Goal: Task Accomplishment & Management: Complete application form

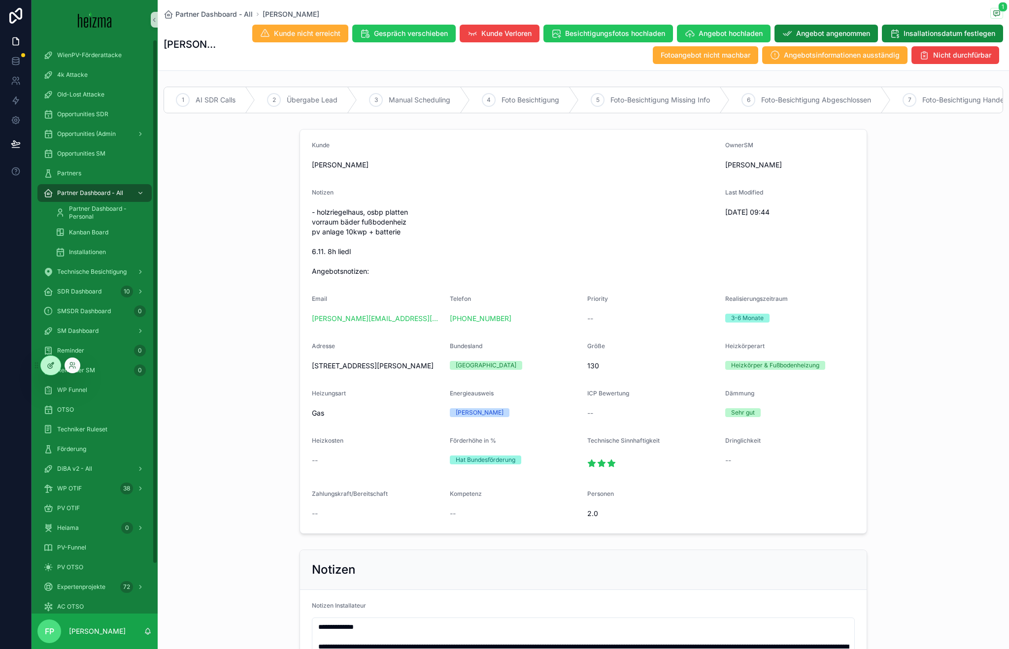
scroll to position [3010, 0]
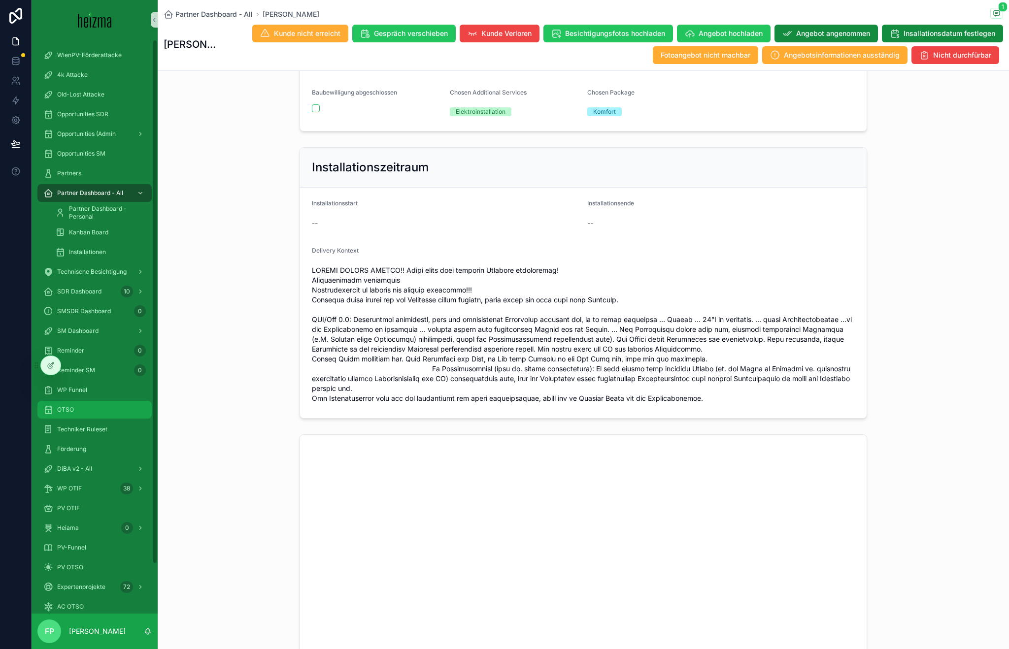
click at [80, 403] on div "OTSO" at bounding box center [94, 410] width 102 height 16
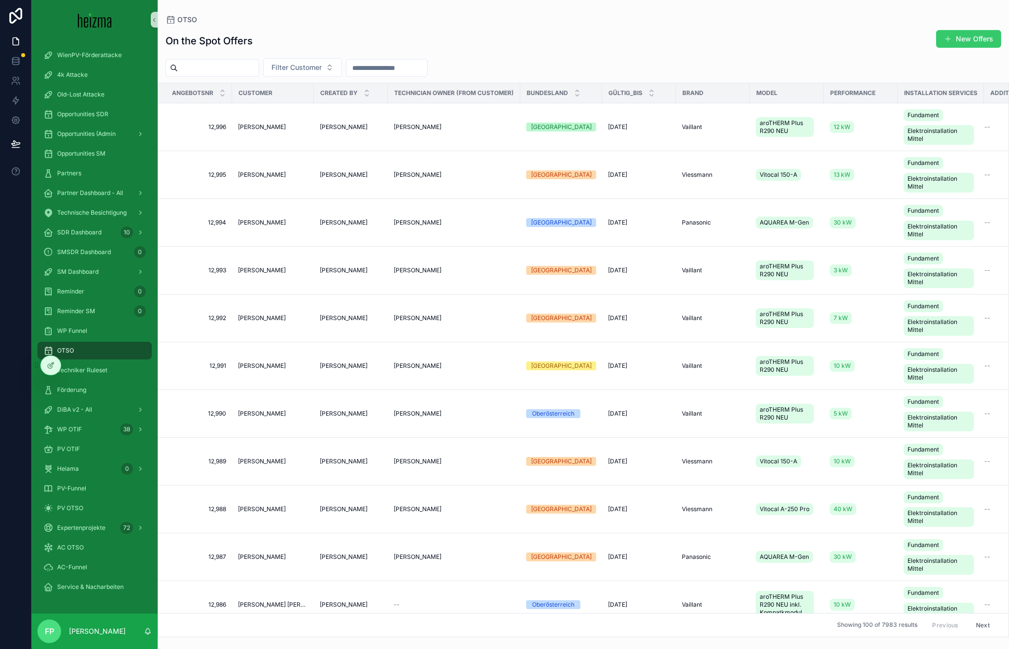
click at [981, 36] on button "New Offers" at bounding box center [968, 39] width 65 height 18
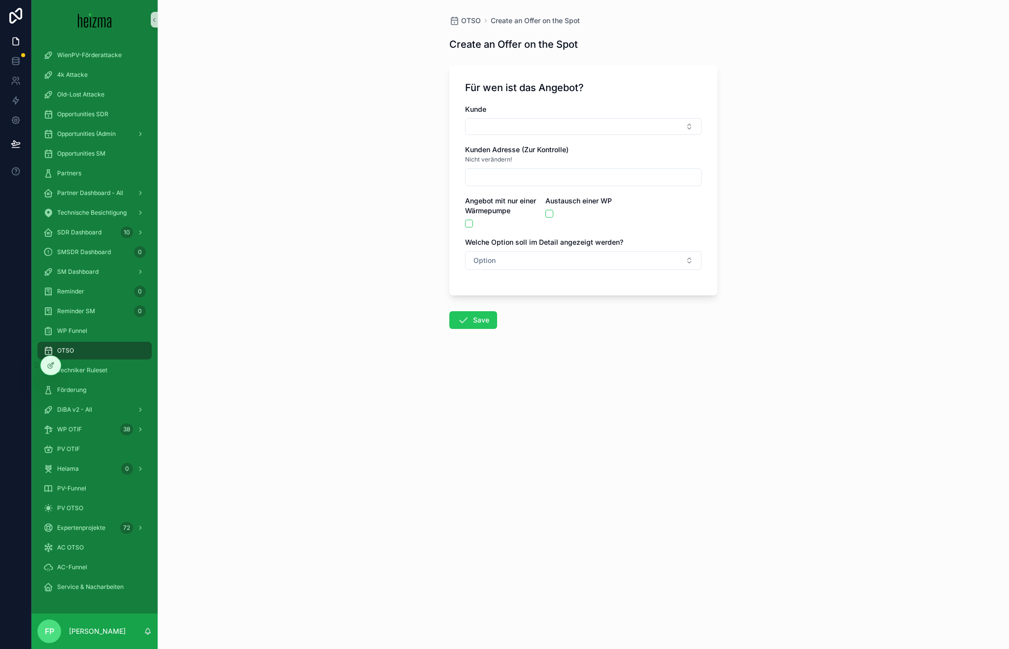
click at [519, 116] on div "Kunde" at bounding box center [583, 119] width 236 height 31
click at [518, 121] on button "Select Button" at bounding box center [583, 126] width 236 height 17
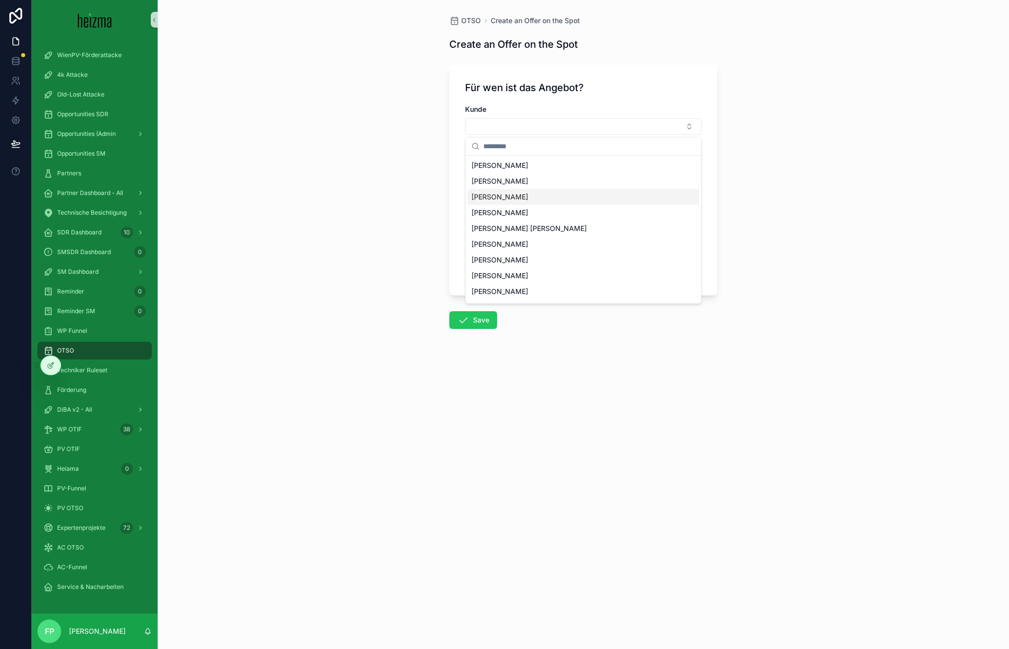
click at [518, 211] on span "[PERSON_NAME]" at bounding box center [499, 213] width 57 height 10
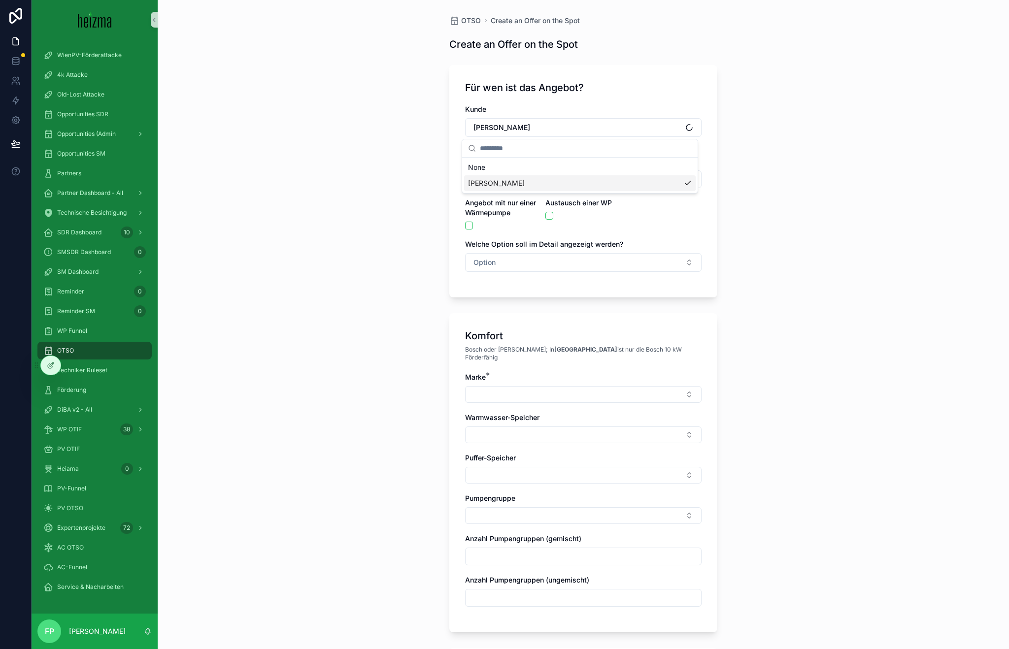
type input "**********"
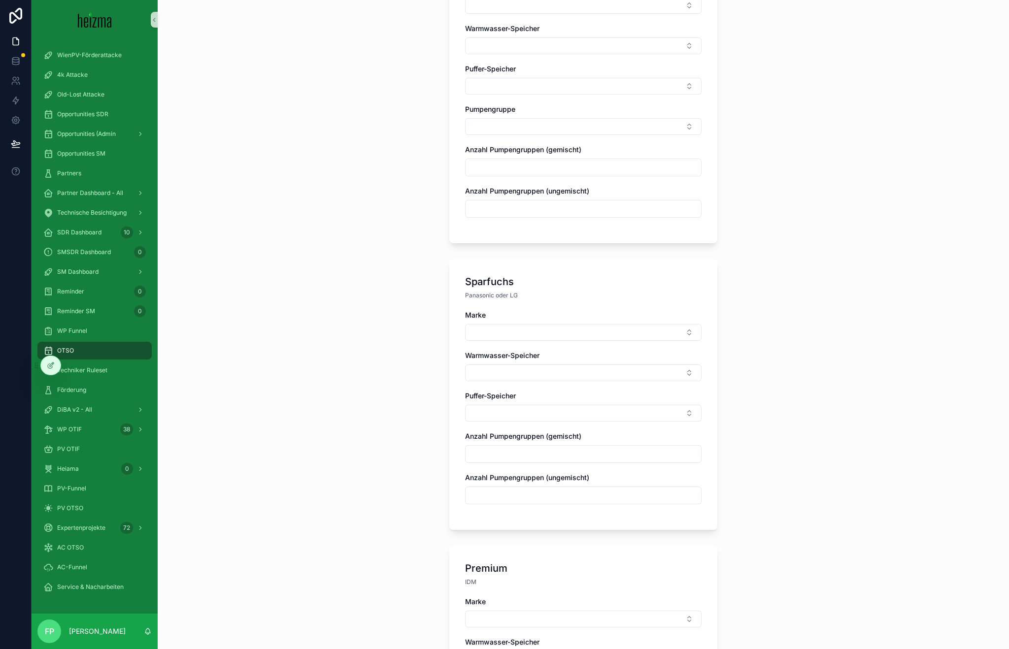
scroll to position [138, 0]
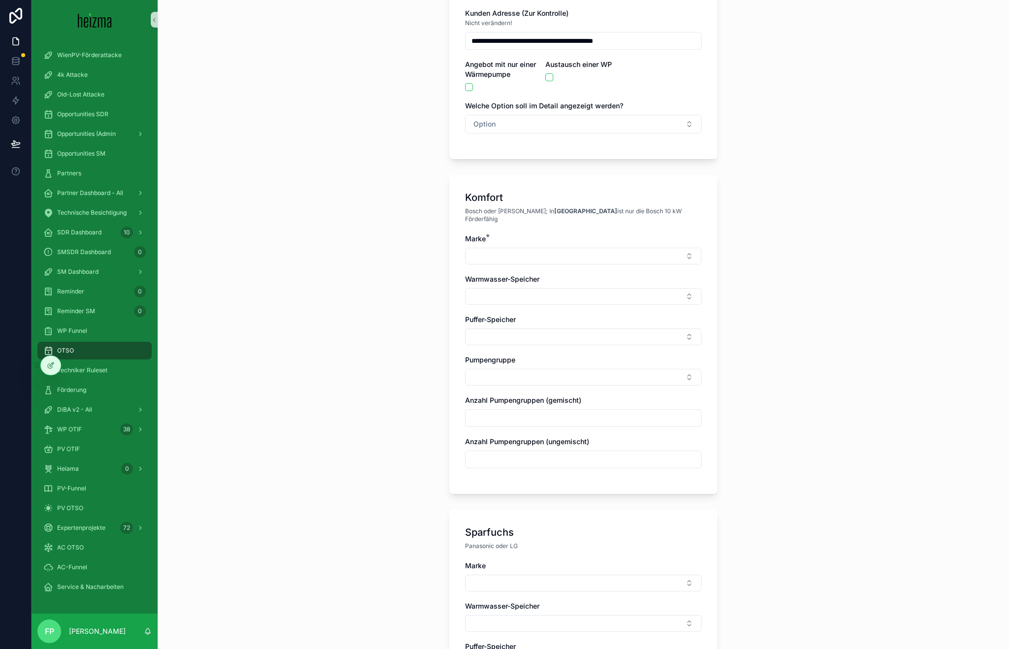
click at [509, 261] on div "Marke * Warmwasser-[PERSON_NAME] [PERSON_NAME] Pumpengruppe Anzahl Pumpengruppe…" at bounding box center [583, 356] width 236 height 244
click at [511, 249] on button "Select Button" at bounding box center [583, 256] width 236 height 17
click at [513, 298] on div "Daikin" at bounding box center [579, 303] width 231 height 16
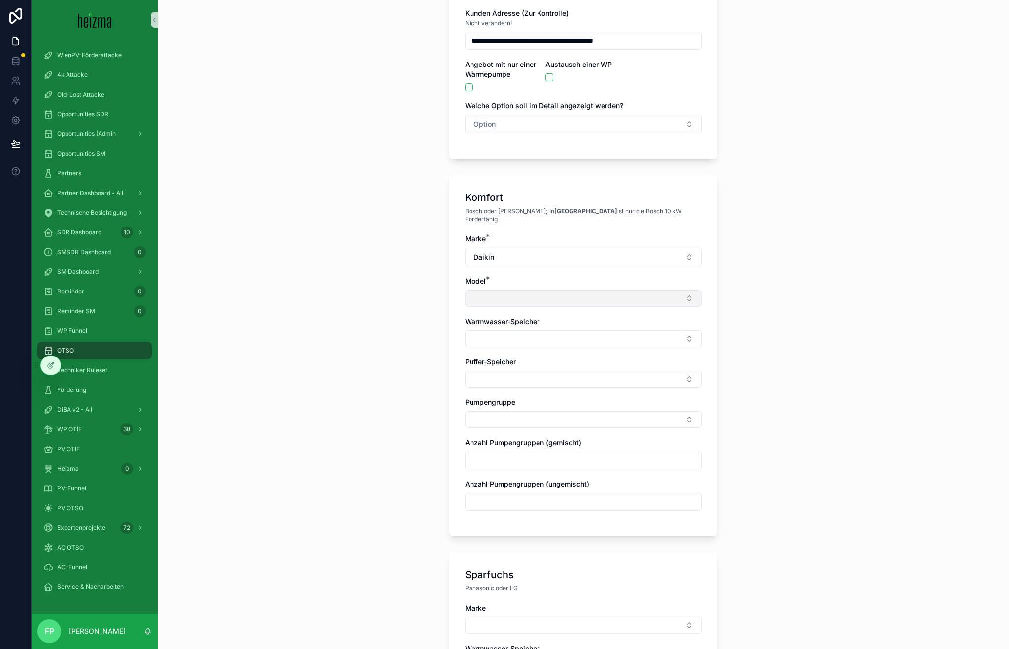
click at [507, 298] on button "Select Button" at bounding box center [583, 298] width 236 height 17
click at [503, 348] on span "Altherma 3 H inkl. Kompaktmodul" at bounding box center [521, 345] width 107 height 10
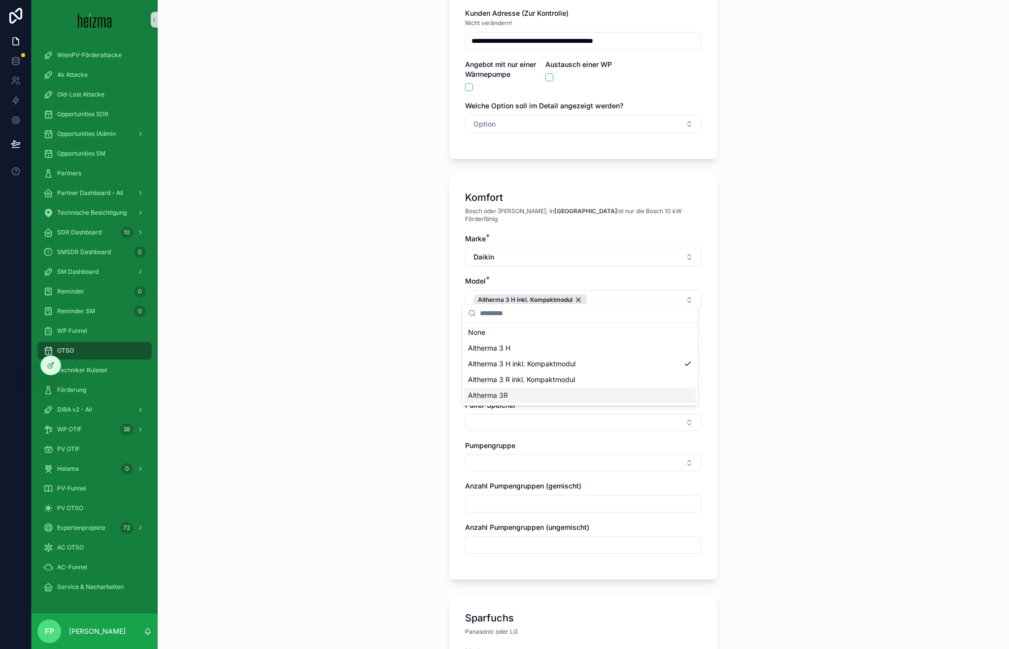
click at [533, 441] on div "Pumpengruppe" at bounding box center [583, 446] width 236 height 10
click at [517, 340] on button "Select Button" at bounding box center [583, 341] width 236 height 17
click at [508, 395] on div "12 kW" at bounding box center [579, 389] width 231 height 16
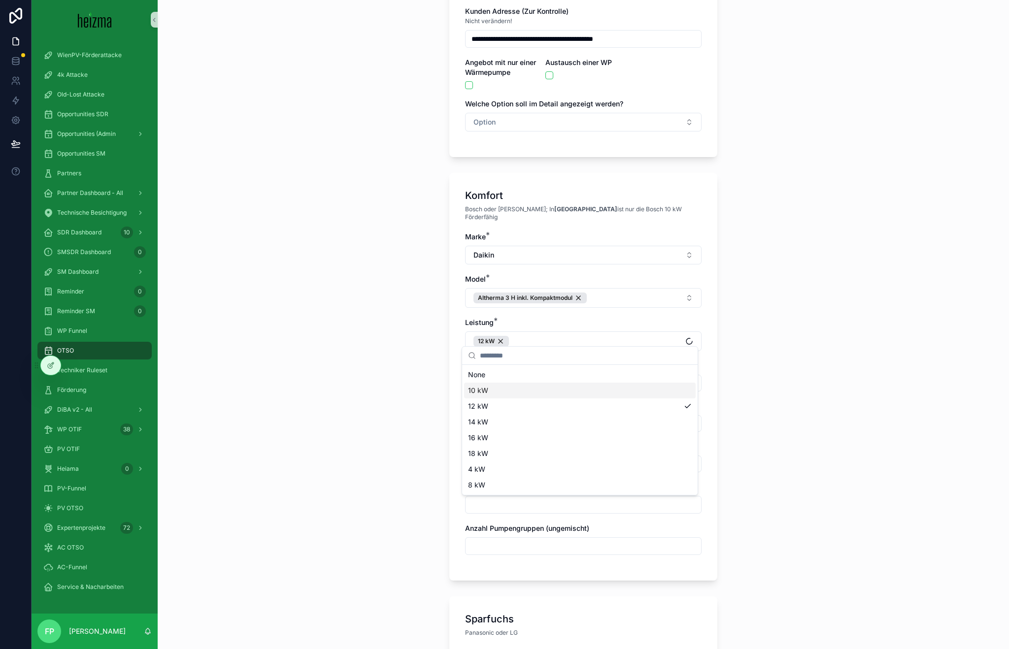
click at [416, 378] on div "**********" at bounding box center [583, 184] width 851 height 649
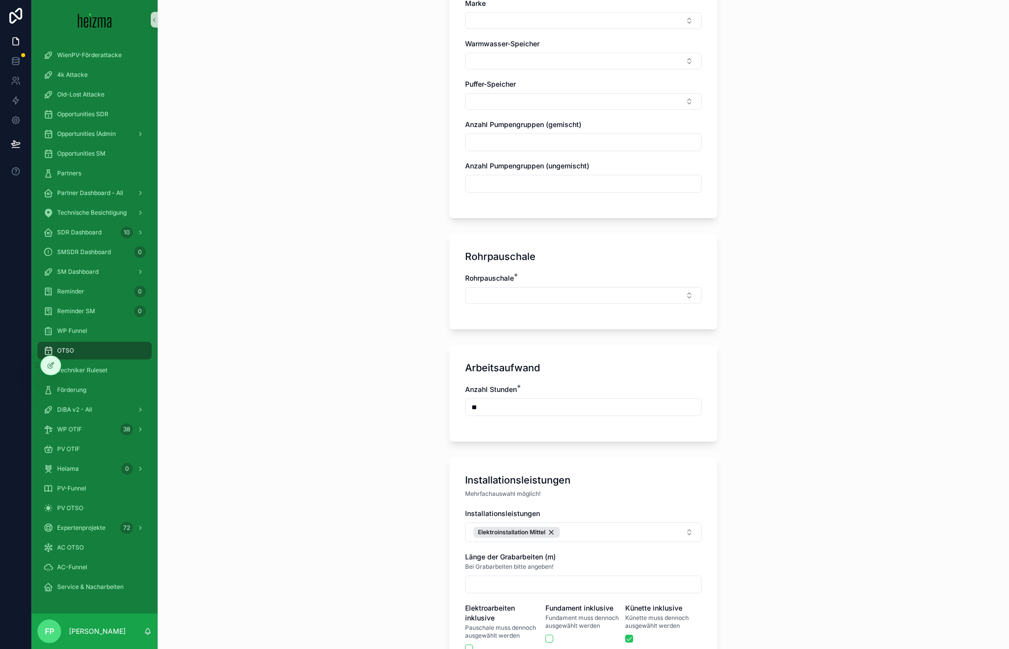
scroll to position [961, 0]
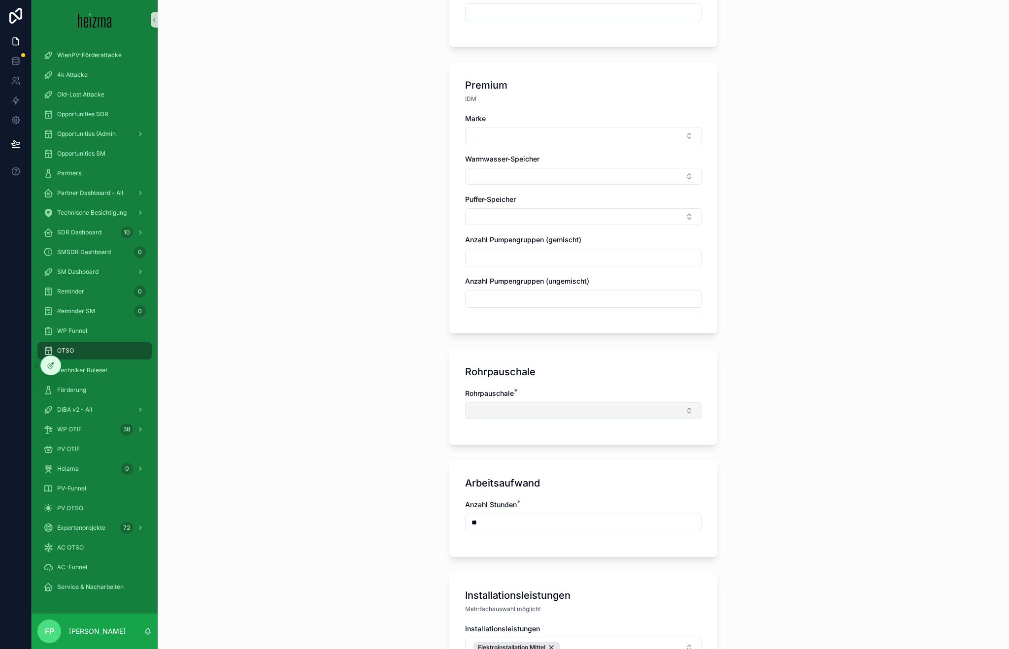
click at [544, 402] on button "Select Button" at bounding box center [583, 410] width 236 height 17
click at [527, 492] on div "Groß" at bounding box center [579, 489] width 231 height 16
click at [70, 364] on icon at bounding box center [72, 365] width 8 height 8
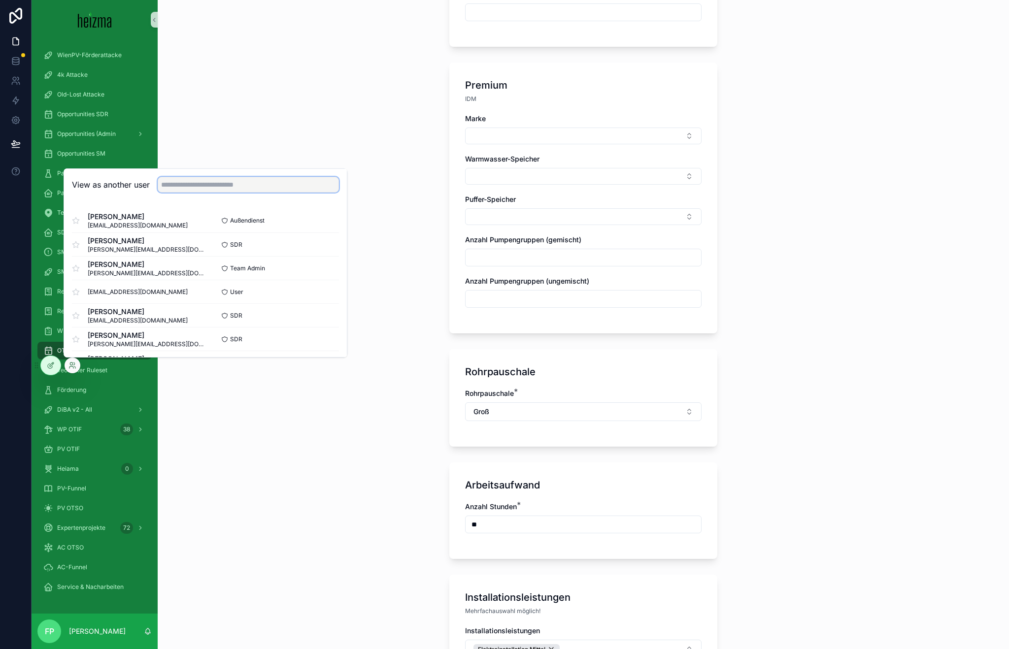
click at [169, 185] on input "text" at bounding box center [248, 185] width 181 height 16
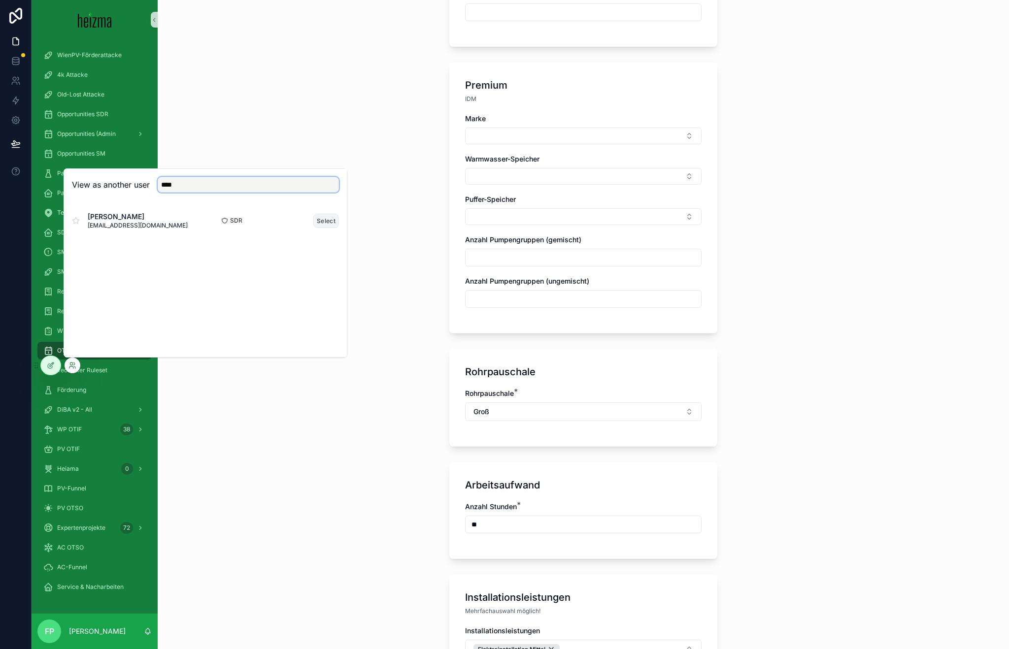
type input "****"
click at [316, 222] on button "Select" at bounding box center [326, 221] width 26 height 14
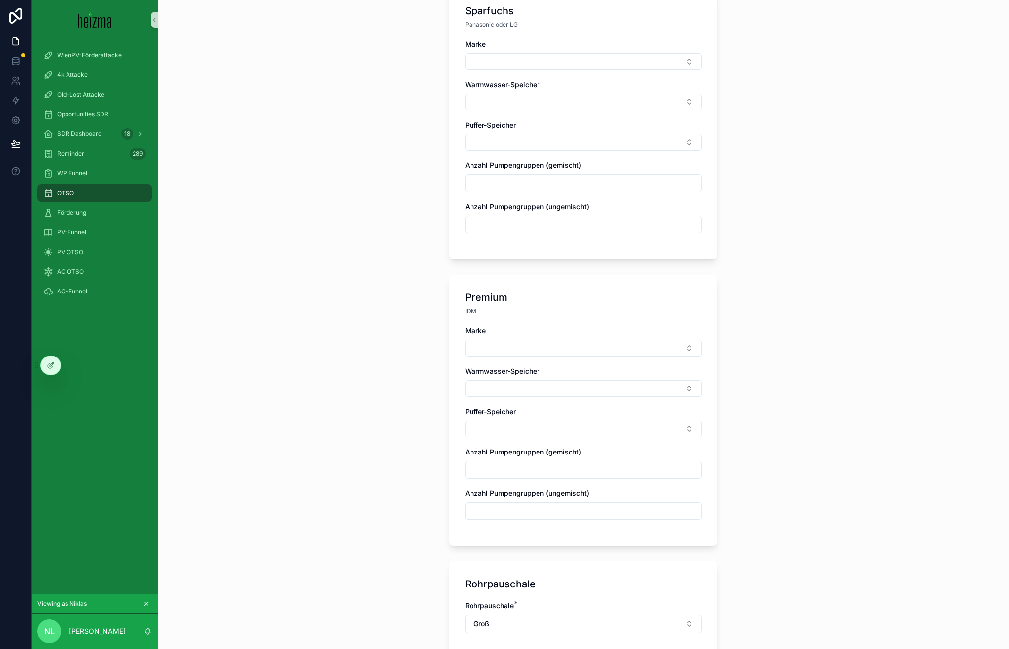
scroll to position [1270, 0]
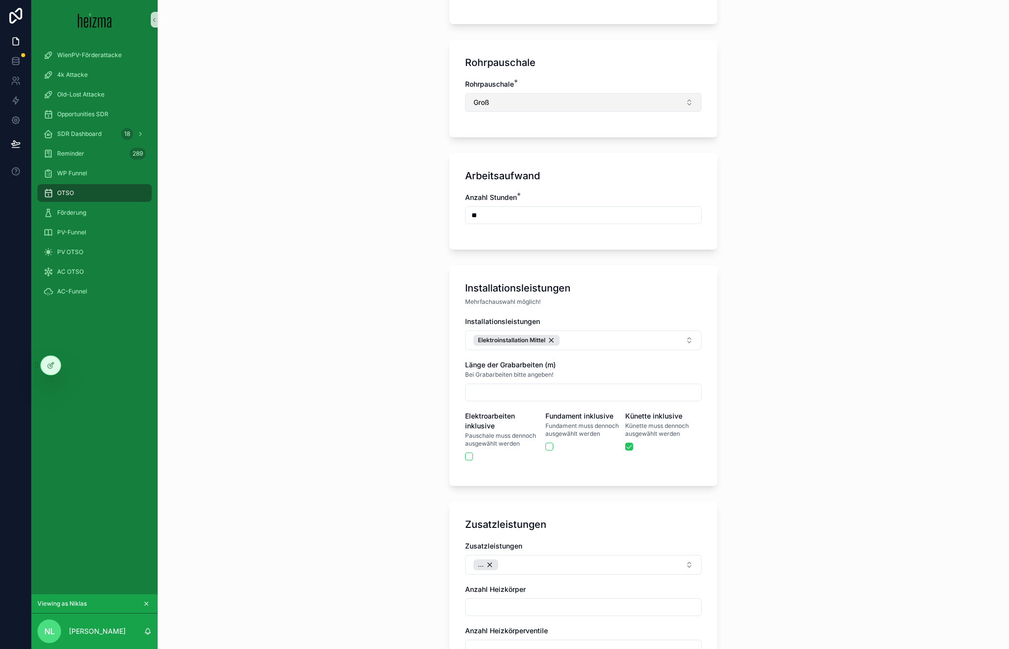
click at [465, 99] on button "Groß" at bounding box center [583, 102] width 236 height 19
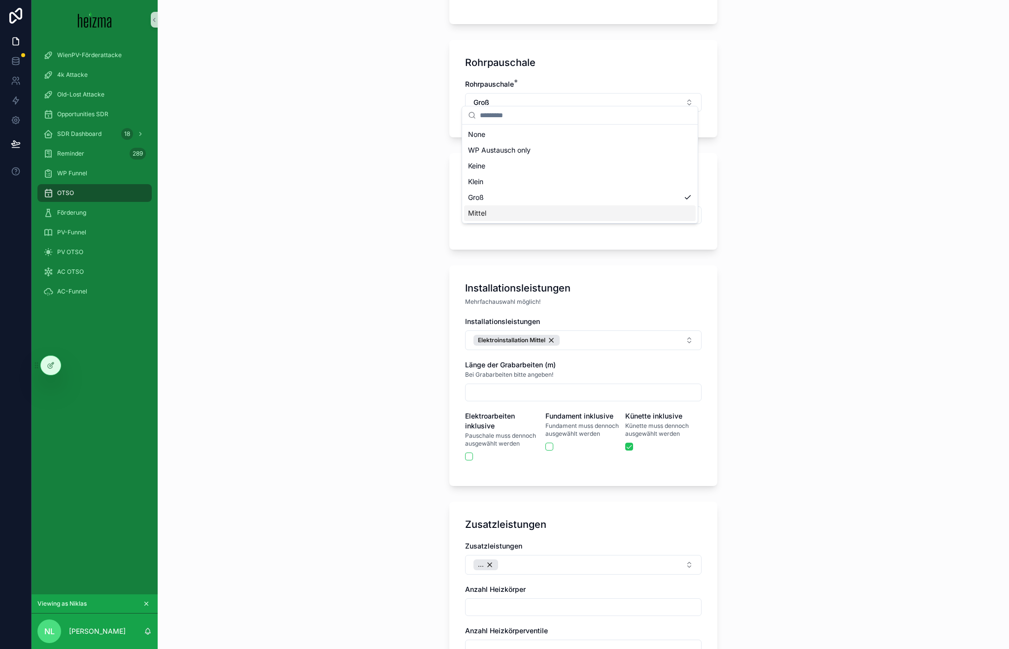
click at [499, 218] on div "Mittel" at bounding box center [579, 213] width 231 height 16
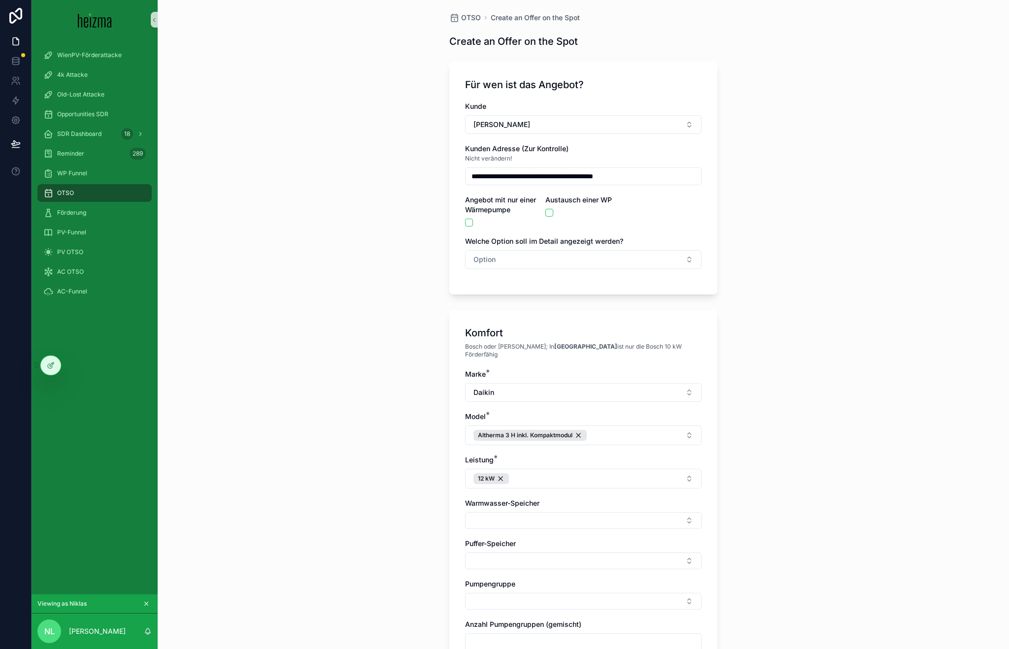
scroll to position [0, 0]
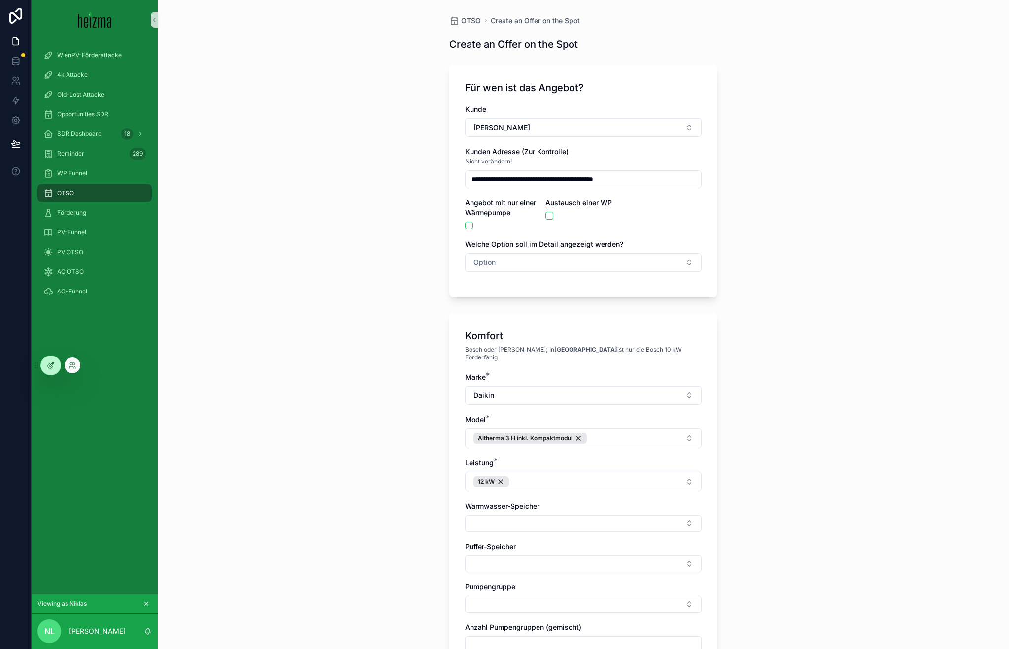
click at [56, 368] on div at bounding box center [51, 365] width 20 height 19
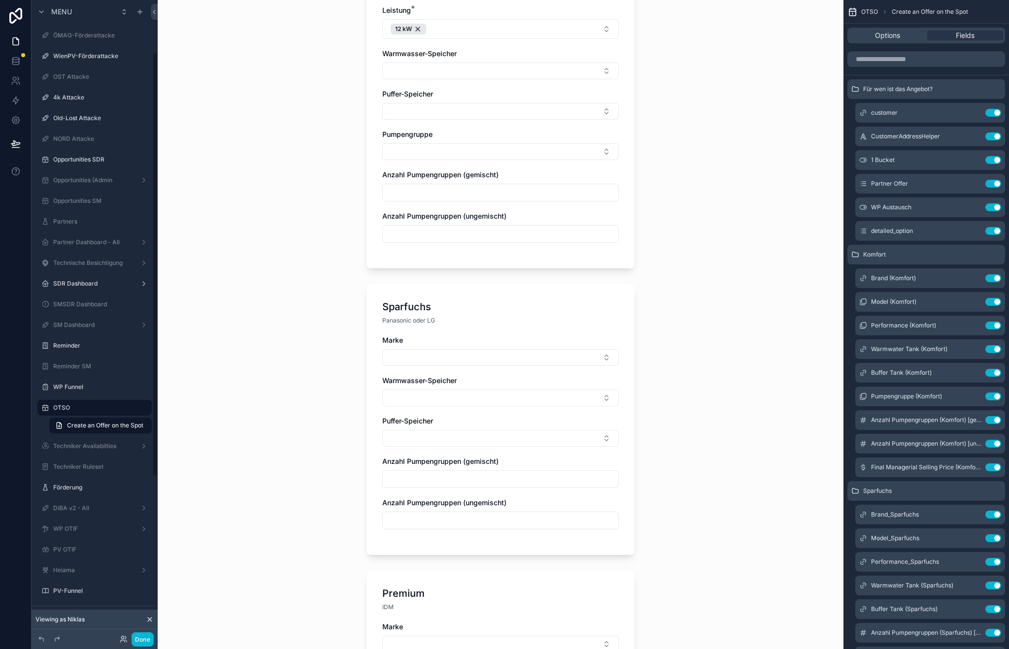
scroll to position [78, 0]
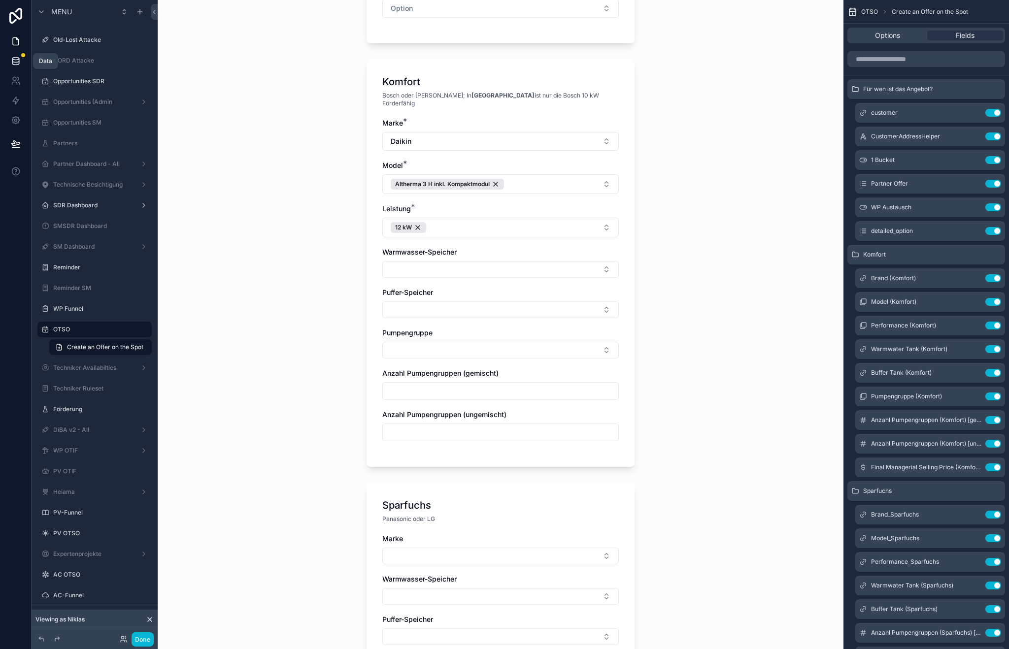
click at [18, 55] on link at bounding box center [15, 61] width 31 height 20
